Goal: Task Accomplishment & Management: Use online tool/utility

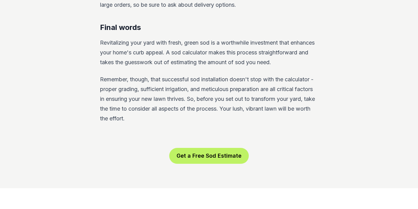
scroll to position [1109, 0]
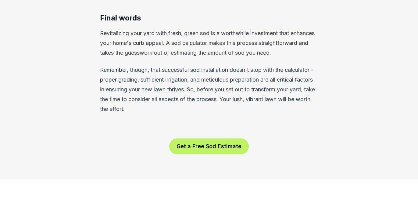
click at [216, 138] on button "Get a Free Sod Estimate" at bounding box center [209, 146] width 80 height 16
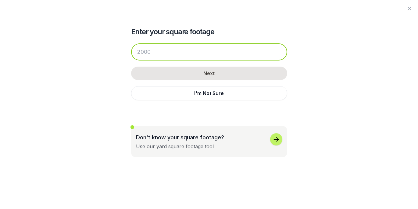
click at [173, 53] on input "number" at bounding box center [209, 51] width 156 height 17
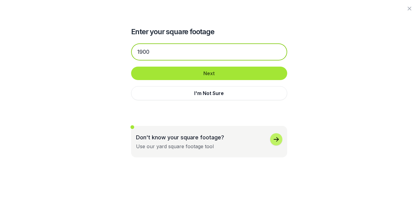
type input "1900"
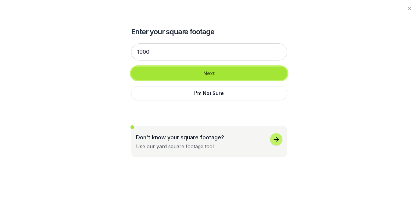
click at [229, 72] on button "Next" at bounding box center [209, 72] width 156 height 13
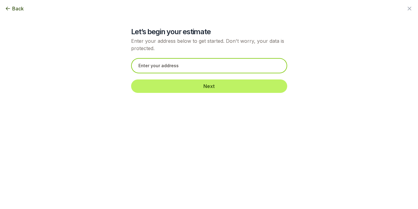
click at [199, 65] on input "text" at bounding box center [209, 65] width 156 height 15
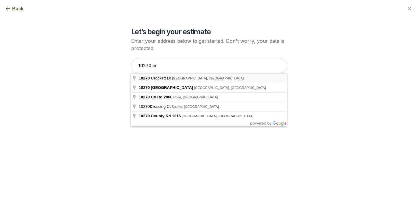
type input "[STREET_ADDRESS][PERSON_NAME]"
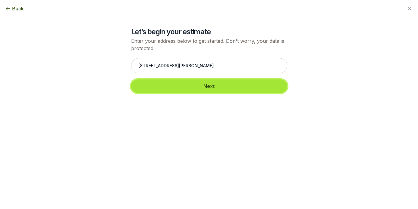
click at [225, 85] on button "Next" at bounding box center [209, 85] width 156 height 13
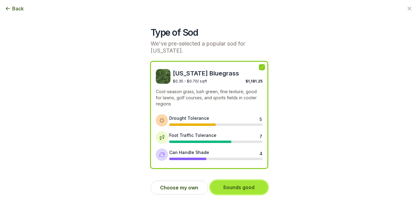
click at [242, 188] on button "Sounds good" at bounding box center [238, 186] width 57 height 13
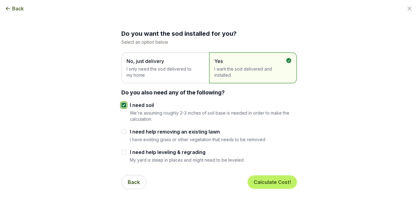
click at [123, 103] on input "I need soil" at bounding box center [123, 104] width 5 height 5
checkbox input "false"
click at [274, 181] on button "Calculate Cost!" at bounding box center [272, 181] width 49 height 13
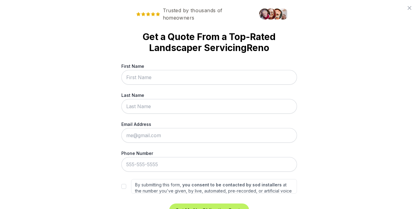
scroll to position [0, 0]
